Goal: Transaction & Acquisition: Purchase product/service

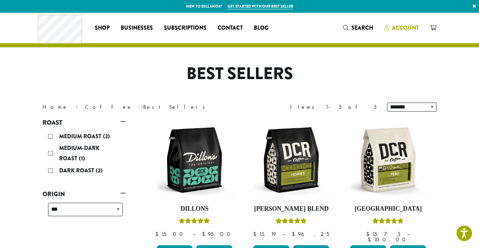
click at [407, 26] on span "Account" at bounding box center [405, 28] width 27 height 8
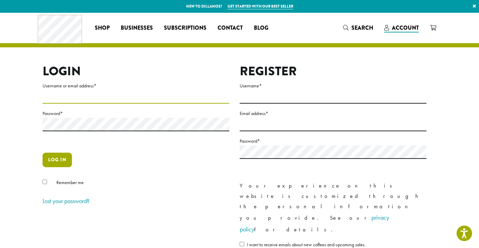
type input "**********"
click at [52, 158] on button "Log in" at bounding box center [57, 160] width 29 height 15
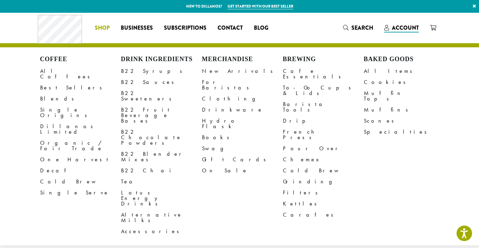
click at [100, 29] on span "Shop" at bounding box center [102, 28] width 15 height 9
click at [58, 72] on link "All Coffees" at bounding box center [80, 74] width 81 height 17
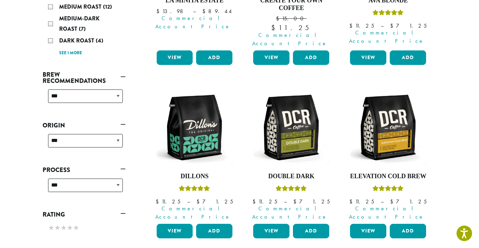
scroll to position [218, 0]
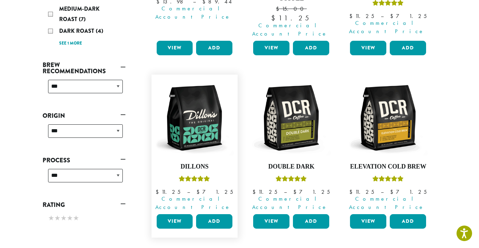
click at [177, 214] on link "View" at bounding box center [175, 221] width 36 height 15
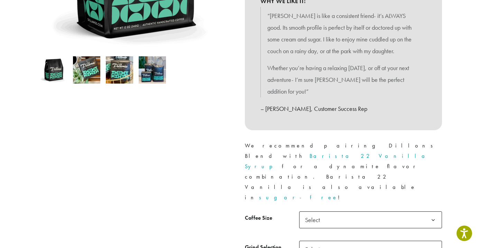
scroll to position [198, 0]
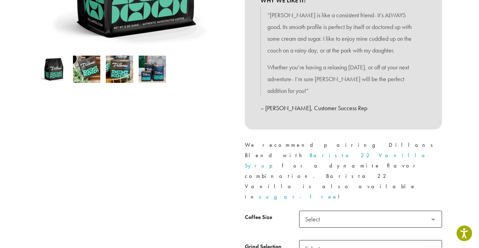
click at [344, 211] on span "Select" at bounding box center [370, 219] width 143 height 17
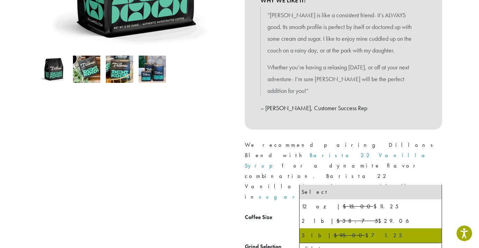
select select "**********"
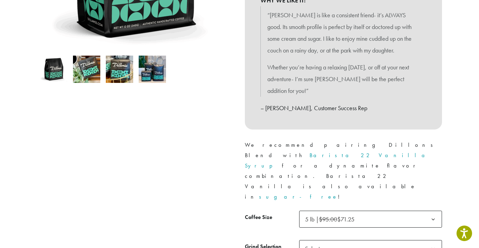
click at [331, 240] on span "Select" at bounding box center [370, 248] width 143 height 17
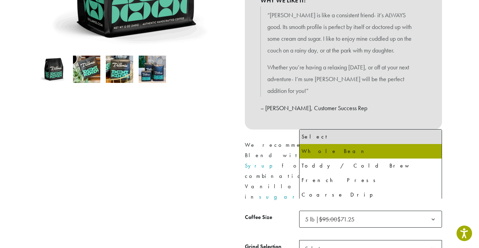
select select "**********"
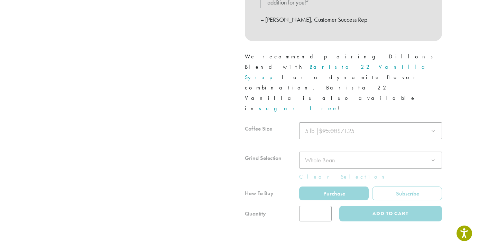
scroll to position [287, 0]
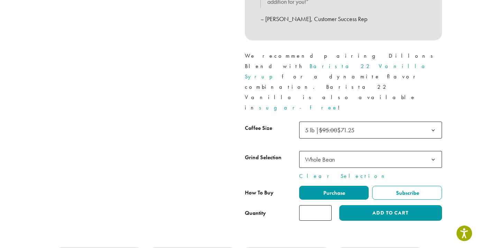
click at [322, 205] on input "*" at bounding box center [315, 213] width 32 height 16
click at [323, 205] on input "*" at bounding box center [315, 213] width 32 height 16
click at [324, 205] on input "*" at bounding box center [315, 213] width 32 height 16
type input "*"
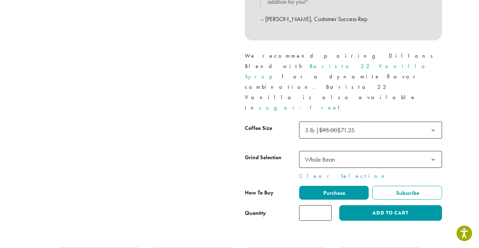
click at [324, 205] on input "*" at bounding box center [315, 213] width 32 height 16
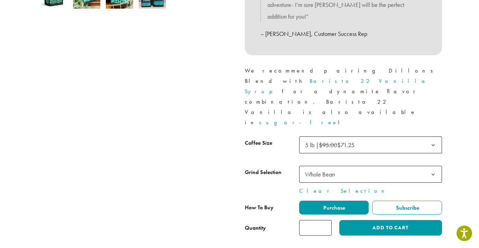
scroll to position [272, 0]
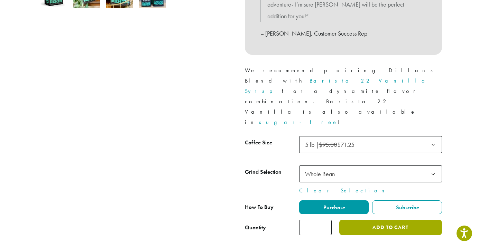
click at [387, 220] on button "Add to cart" at bounding box center [390, 228] width 102 height 16
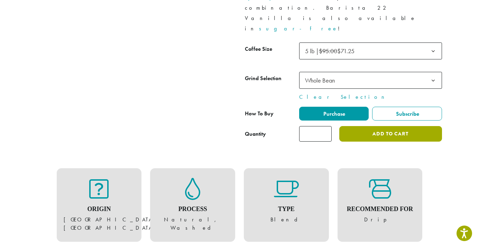
scroll to position [367, 0]
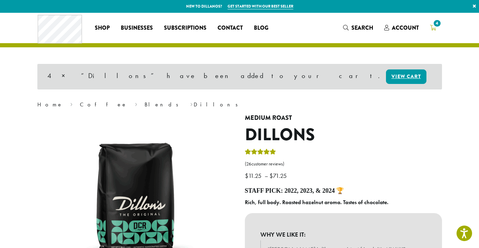
click at [437, 27] on span "4" at bounding box center [436, 23] width 9 height 9
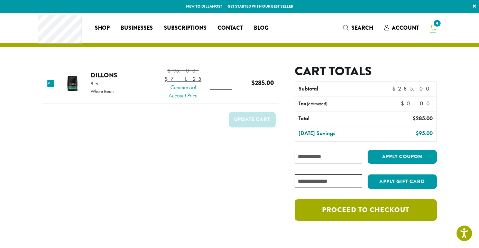
click at [357, 211] on link "Proceed to checkout" at bounding box center [366, 209] width 142 height 21
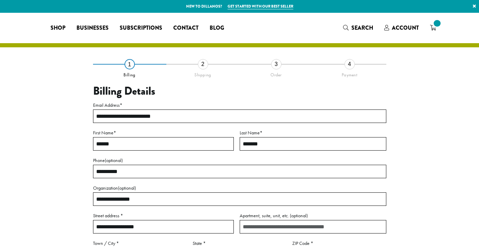
select select "**"
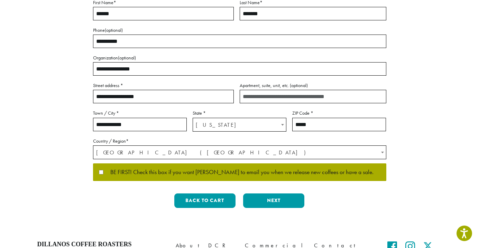
scroll to position [131, 0]
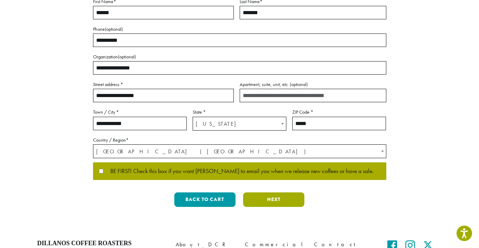
click at [286, 203] on button "Next" at bounding box center [273, 200] width 61 height 15
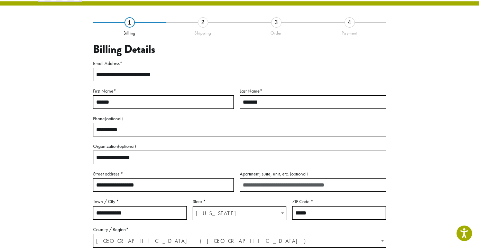
scroll to position [39, 0]
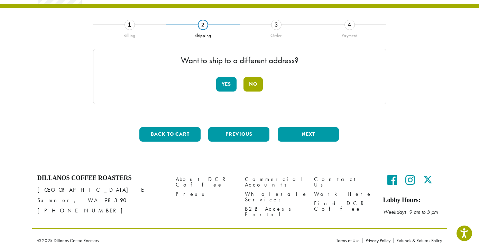
click at [258, 86] on button "No" at bounding box center [252, 84] width 19 height 15
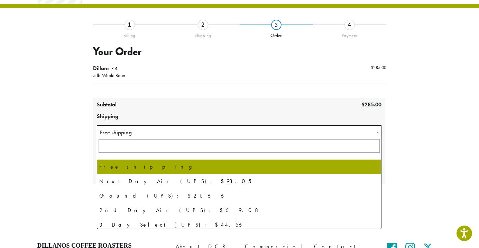
click at [281, 132] on span "Free shipping" at bounding box center [239, 132] width 284 height 13
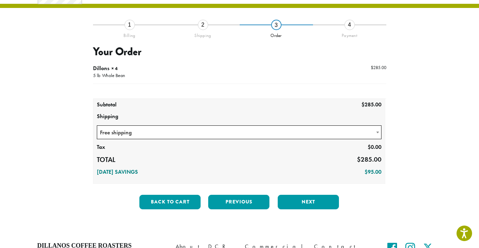
click at [279, 134] on span "Free shipping" at bounding box center [239, 132] width 284 height 13
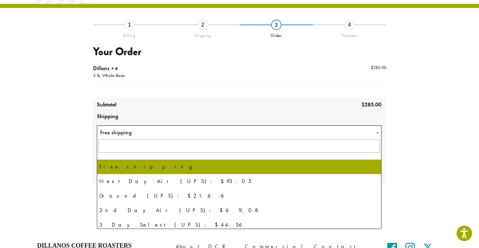
click at [280, 133] on span "Free shipping" at bounding box center [239, 132] width 284 height 13
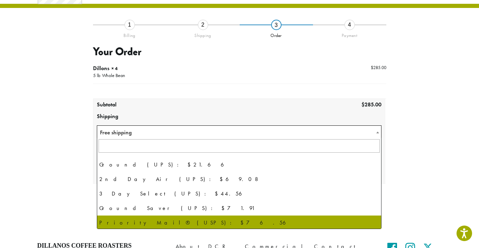
scroll to position [15, 0]
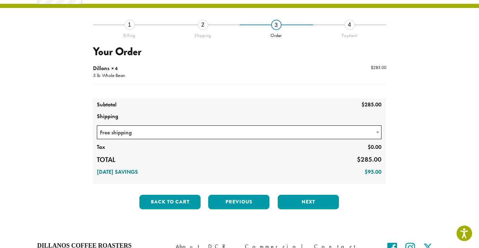
click at [451, 173] on section "**********" at bounding box center [239, 102] width 479 height 258
click at [324, 200] on button "Next" at bounding box center [308, 202] width 61 height 15
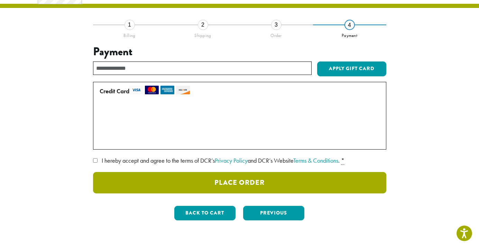
click at [256, 185] on button "Place Order" at bounding box center [239, 182] width 293 height 21
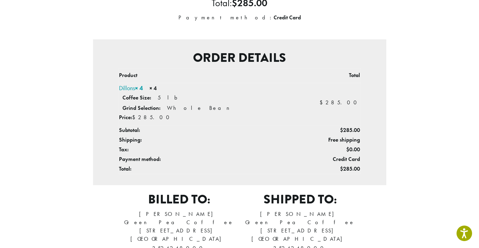
scroll to position [137, 0]
